Goal: Find specific page/section: Find specific page/section

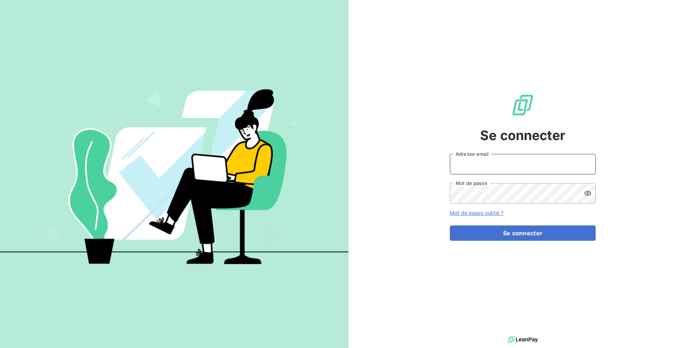
click at [479, 168] on input "Adresse email" at bounding box center [523, 164] width 146 height 20
type input "[EMAIL_ADDRESS][DOMAIN_NAME]"
click at [450, 225] on button "Se connecter" at bounding box center [523, 232] width 146 height 15
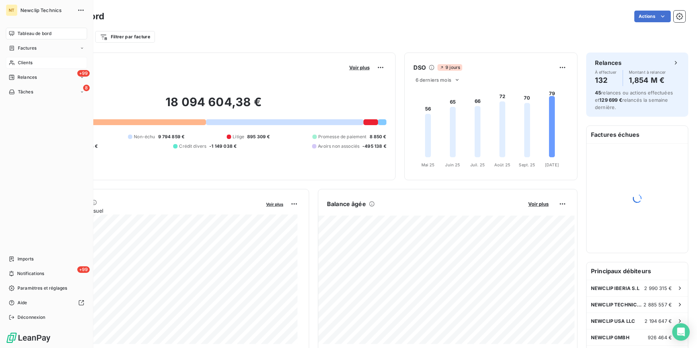
click at [17, 64] on div "Clients" at bounding box center [46, 63] width 81 height 12
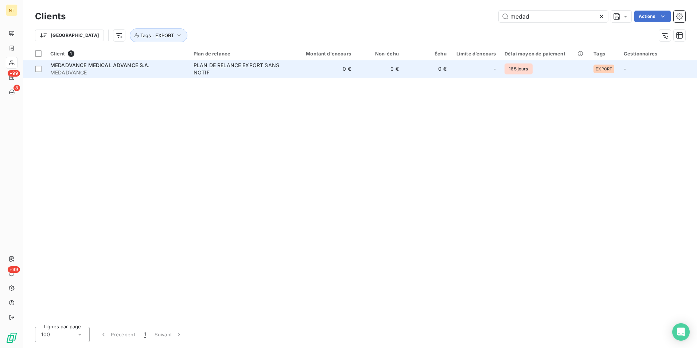
type input "medad"
click at [426, 68] on td "0 €" at bounding box center [427, 68] width 48 height 17
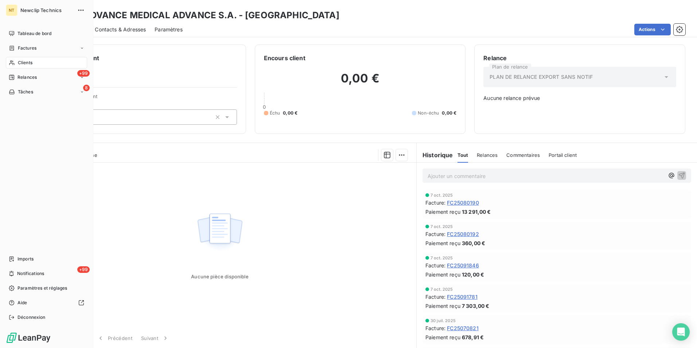
click at [38, 62] on div "Clients" at bounding box center [46, 63] width 81 height 12
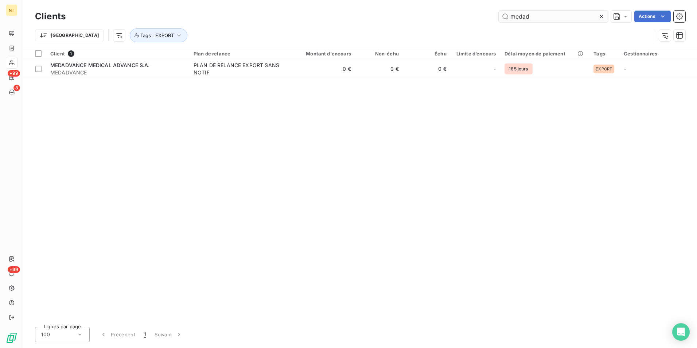
click at [600, 19] on icon at bounding box center [601, 16] width 7 height 7
